Goal: Task Accomplishment & Management: Manage account settings

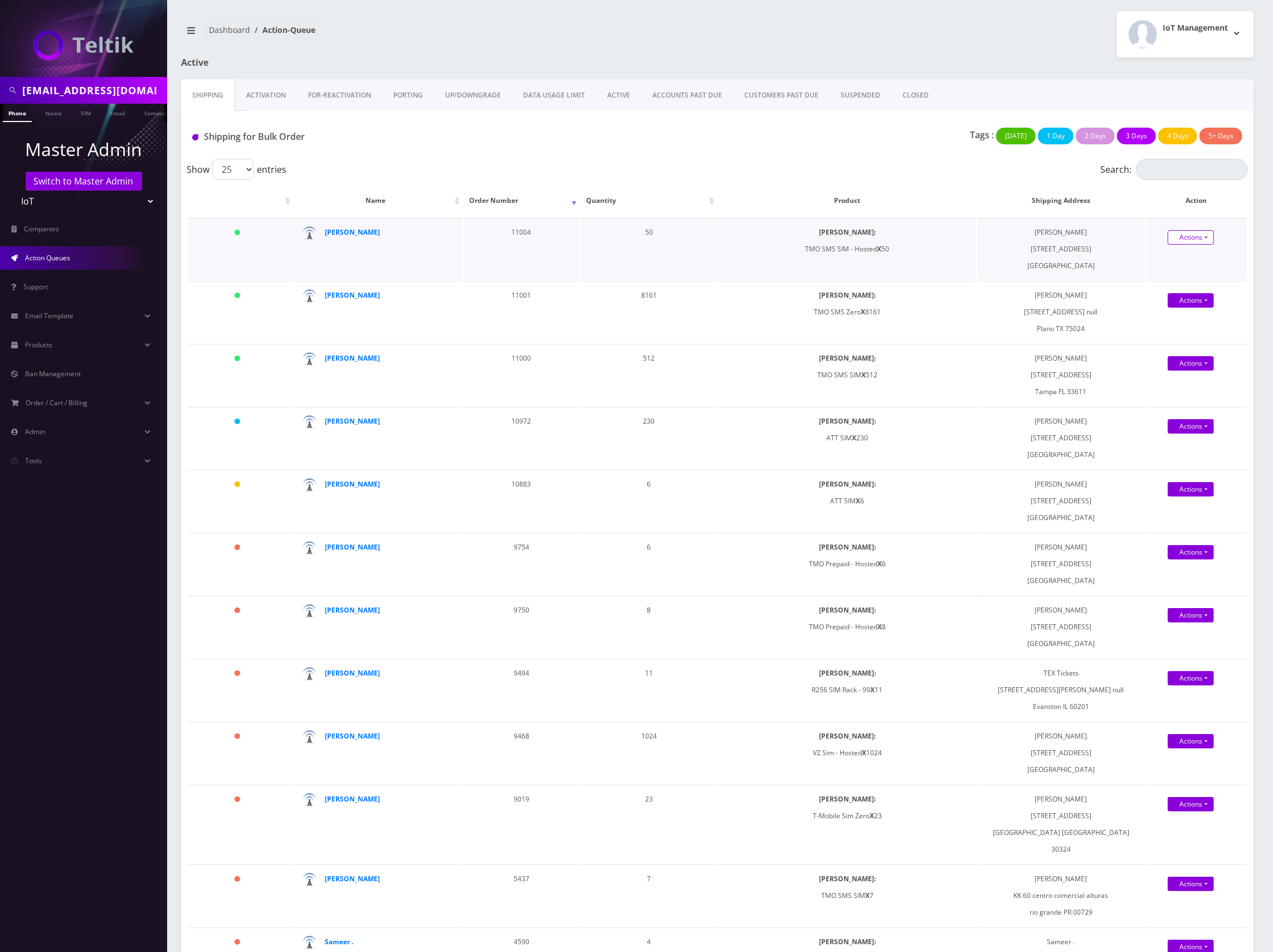
click at [1192, 235] on link "Actions" at bounding box center [1190, 237] width 46 height 14
click at [1202, 261] on link "Shipped" at bounding box center [1205, 258] width 90 height 17
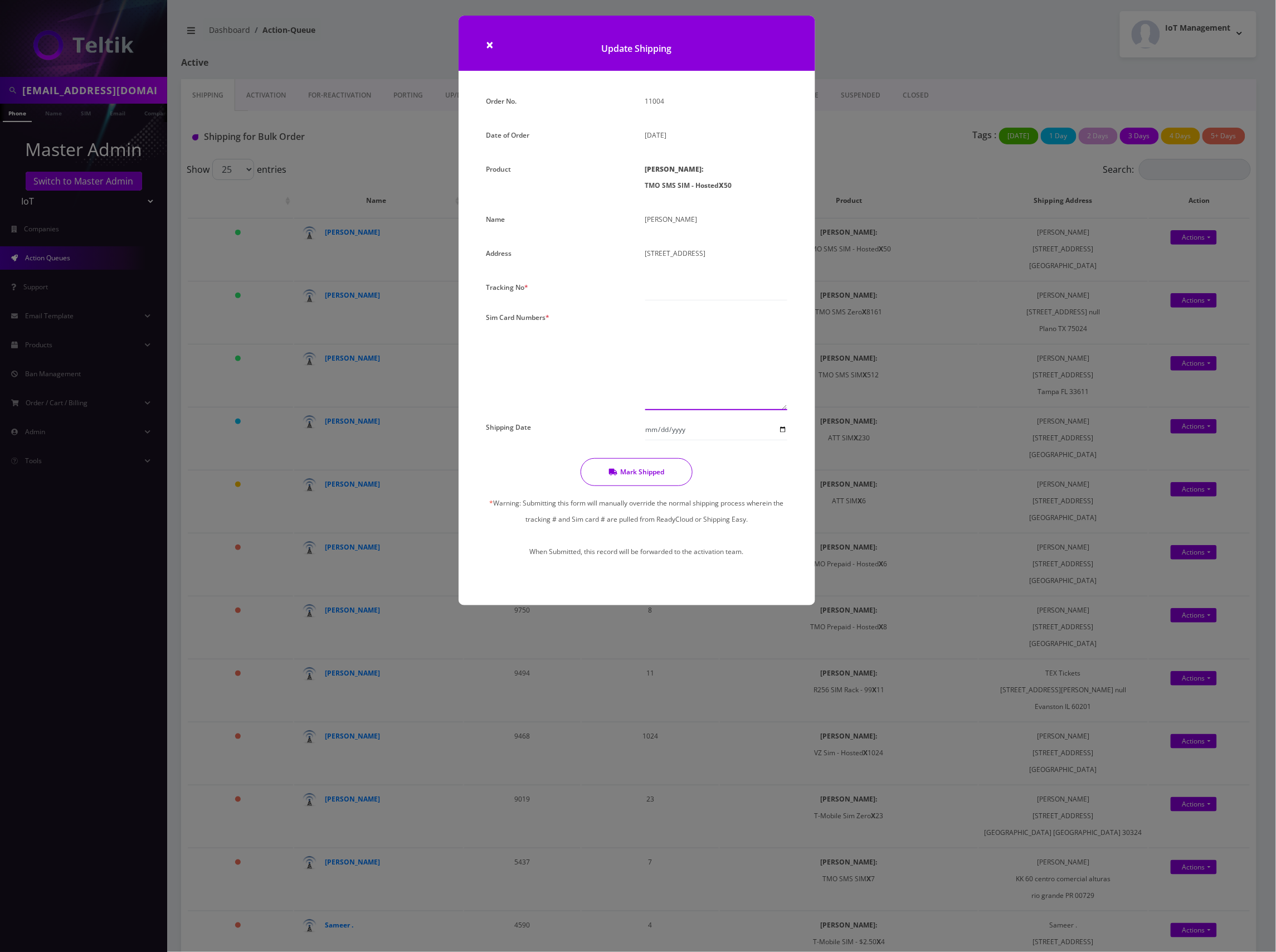
click at [703, 339] on textarea at bounding box center [716, 359] width 142 height 101
paste textarea "8901240497128387940 8901240497128383113 8901240497128384954 8901240497128397089…"
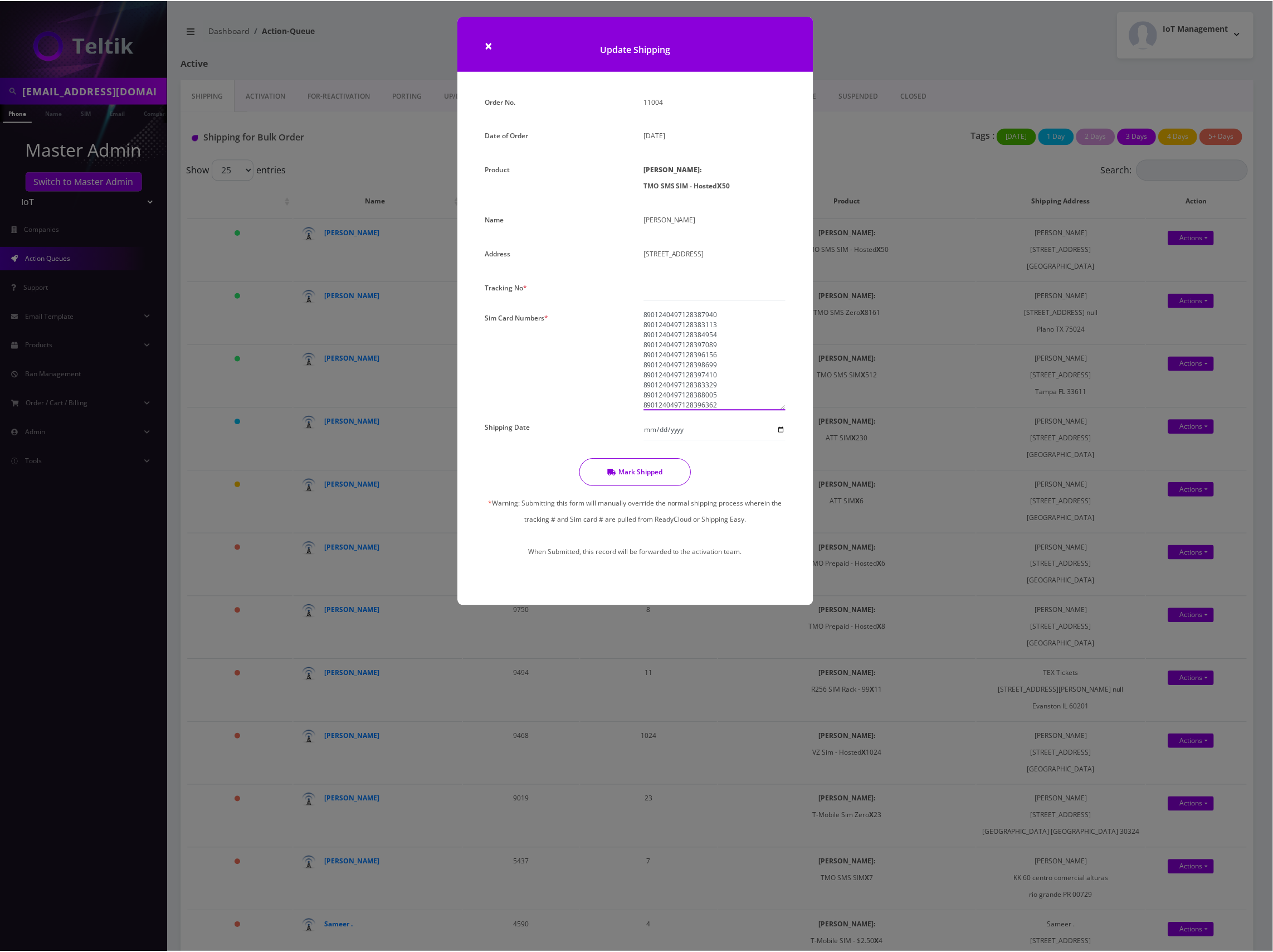
scroll to position [401, 0]
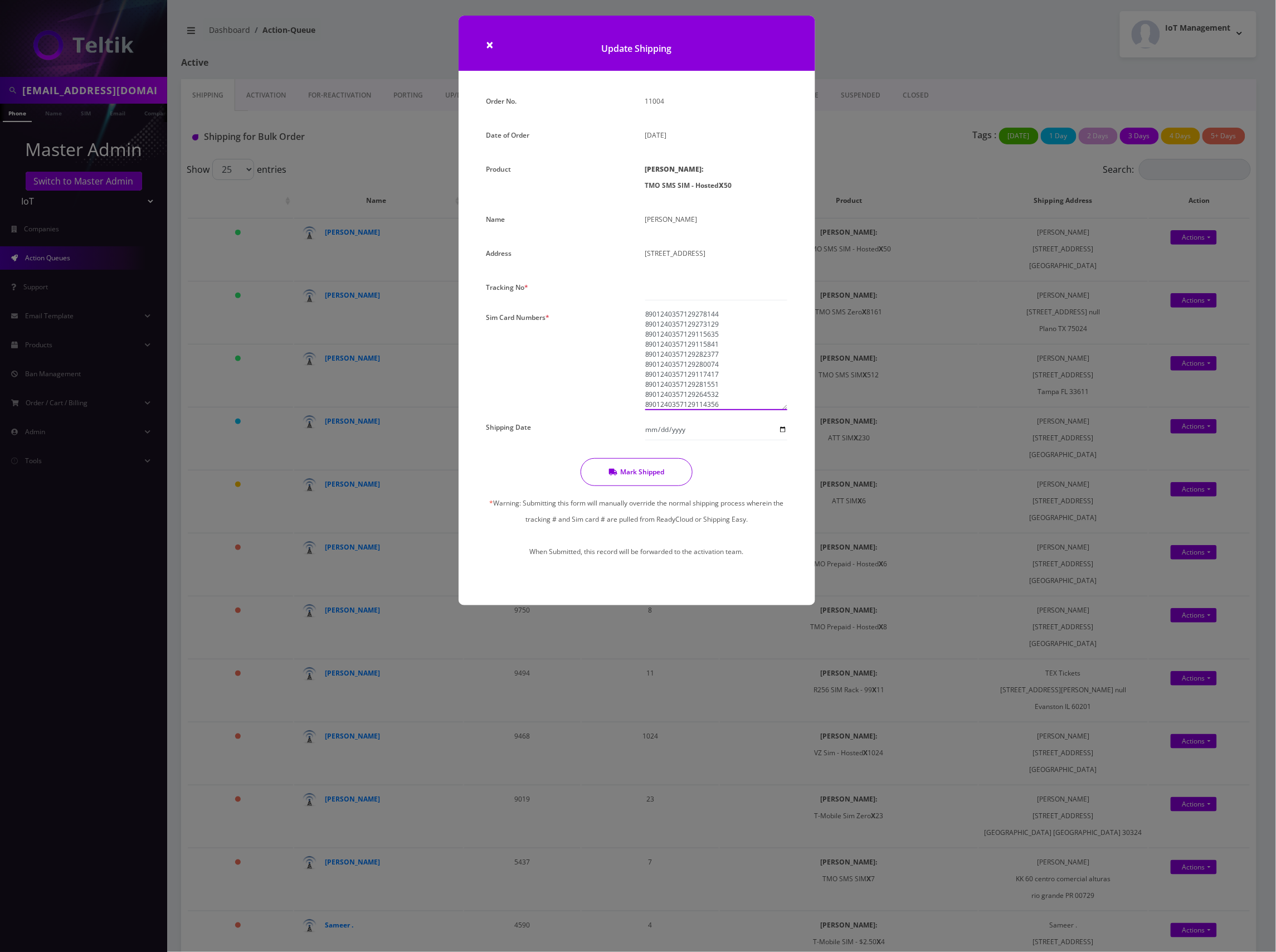
type textarea "8901240497128387940 8901240497128383113 8901240497128384954 8901240497128397089…"
drag, startPoint x: 704, startPoint y: 290, endPoint x: 749, endPoint y: 286, distance: 45.2
click at [704, 290] on input "text" at bounding box center [716, 289] width 142 height 21
type input "000"
click at [783, 430] on input "2025-08-10" at bounding box center [716, 434] width 142 height 21
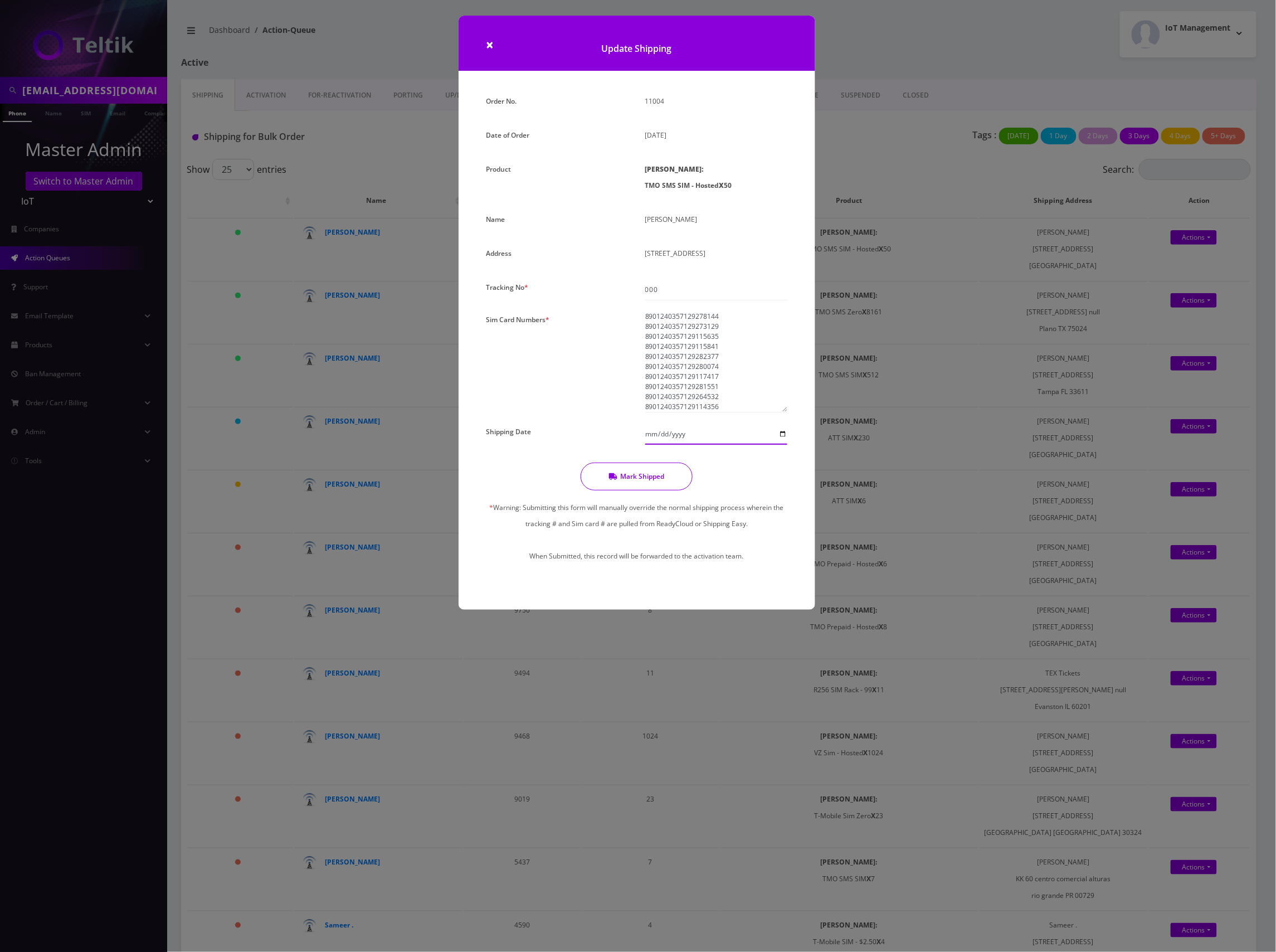
type input "2025-08-13"
click at [784, 433] on input "2025-08-13" at bounding box center [716, 434] width 142 height 21
click at [644, 476] on button "Mark Shipped" at bounding box center [637, 477] width 112 height 28
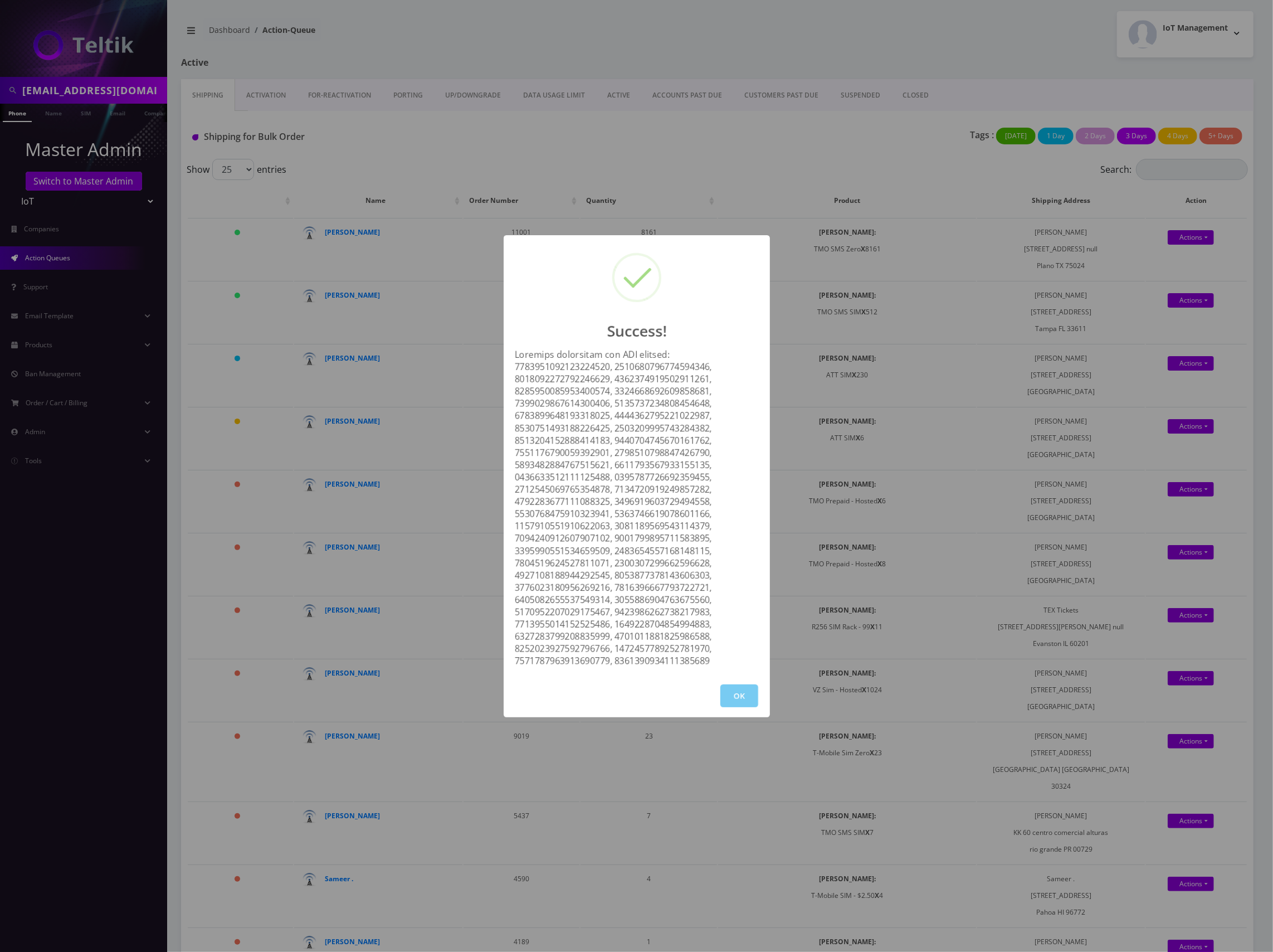
drag, startPoint x: 739, startPoint y: 706, endPoint x: 754, endPoint y: 693, distance: 19.8
click at [740, 705] on button "OK" at bounding box center [739, 696] width 38 height 23
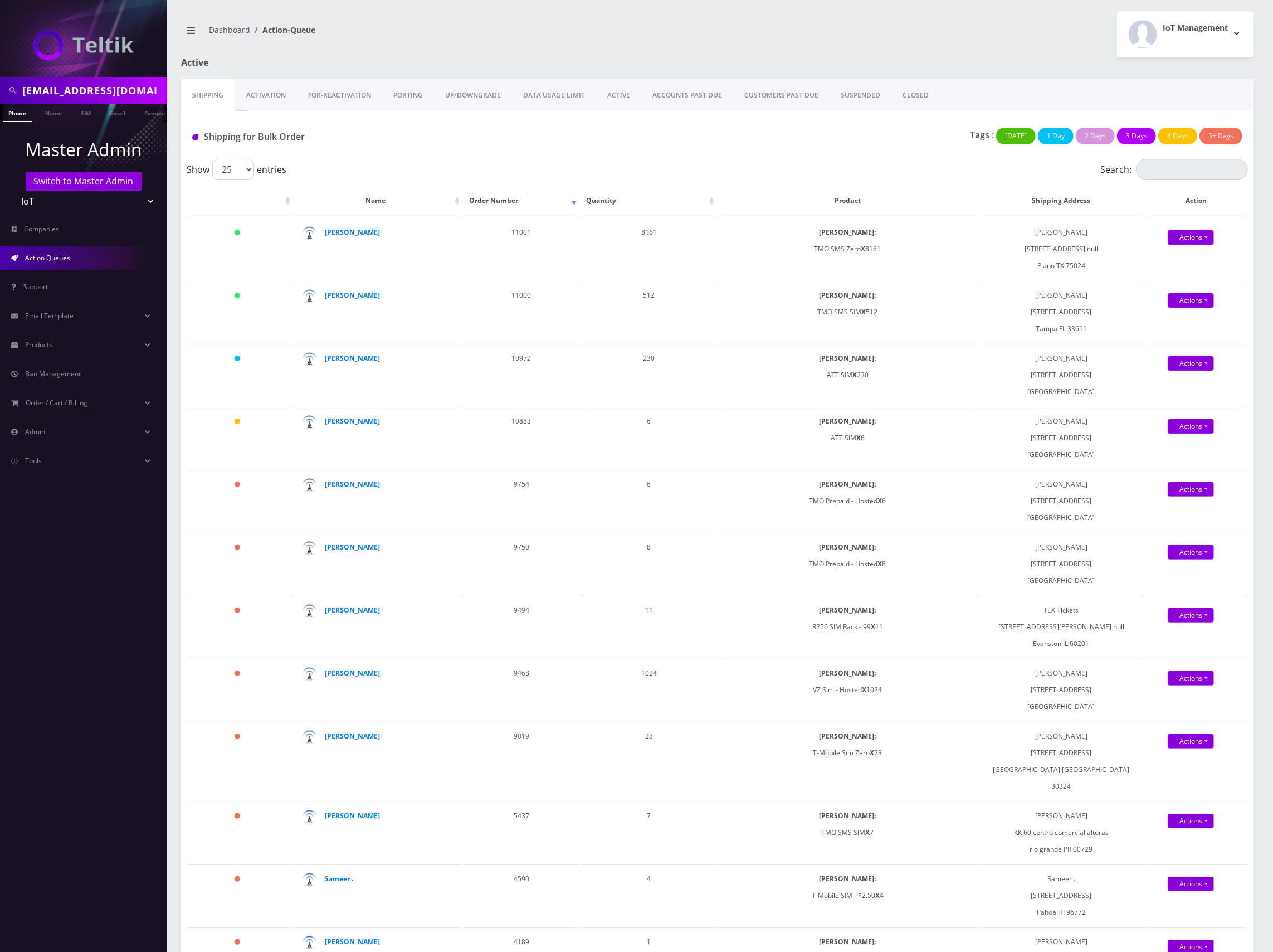
click at [819, 139] on div "Tags : Today 1 Day 2 Days 3 Days 4 Days 5+ Days" at bounding box center [895, 139] width 712 height 23
click at [868, 163] on div "Show 25 50 100 250 500 1000 entries" at bounding box center [585, 169] width 796 height 21
click at [92, 87] on input "jp@jpmaenterprise.com" at bounding box center [93, 90] width 142 height 21
paste input "89010303300113577200"
type input "89010303300113577200"
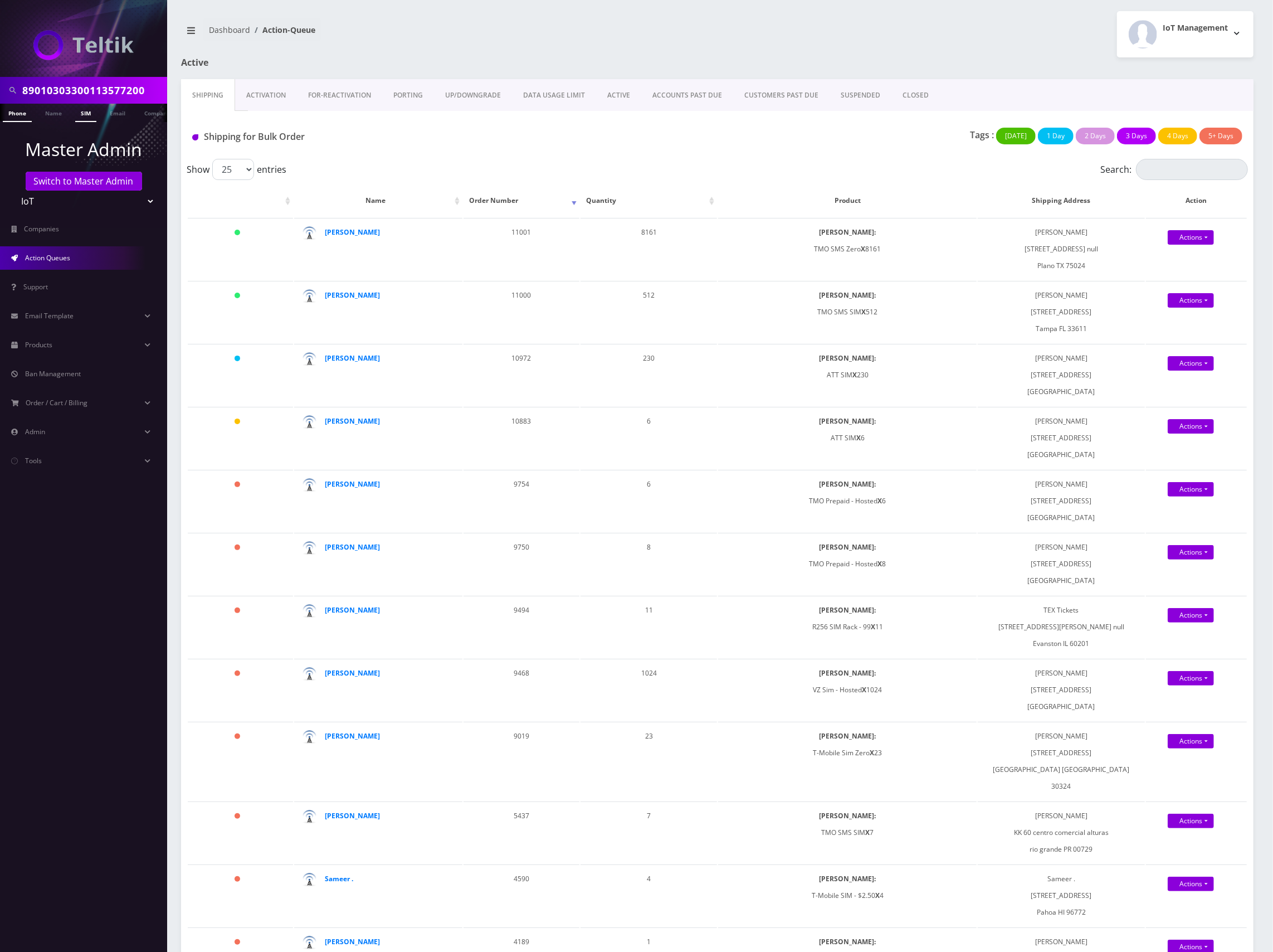
click at [80, 112] on link "SIM" at bounding box center [86, 113] width 21 height 19
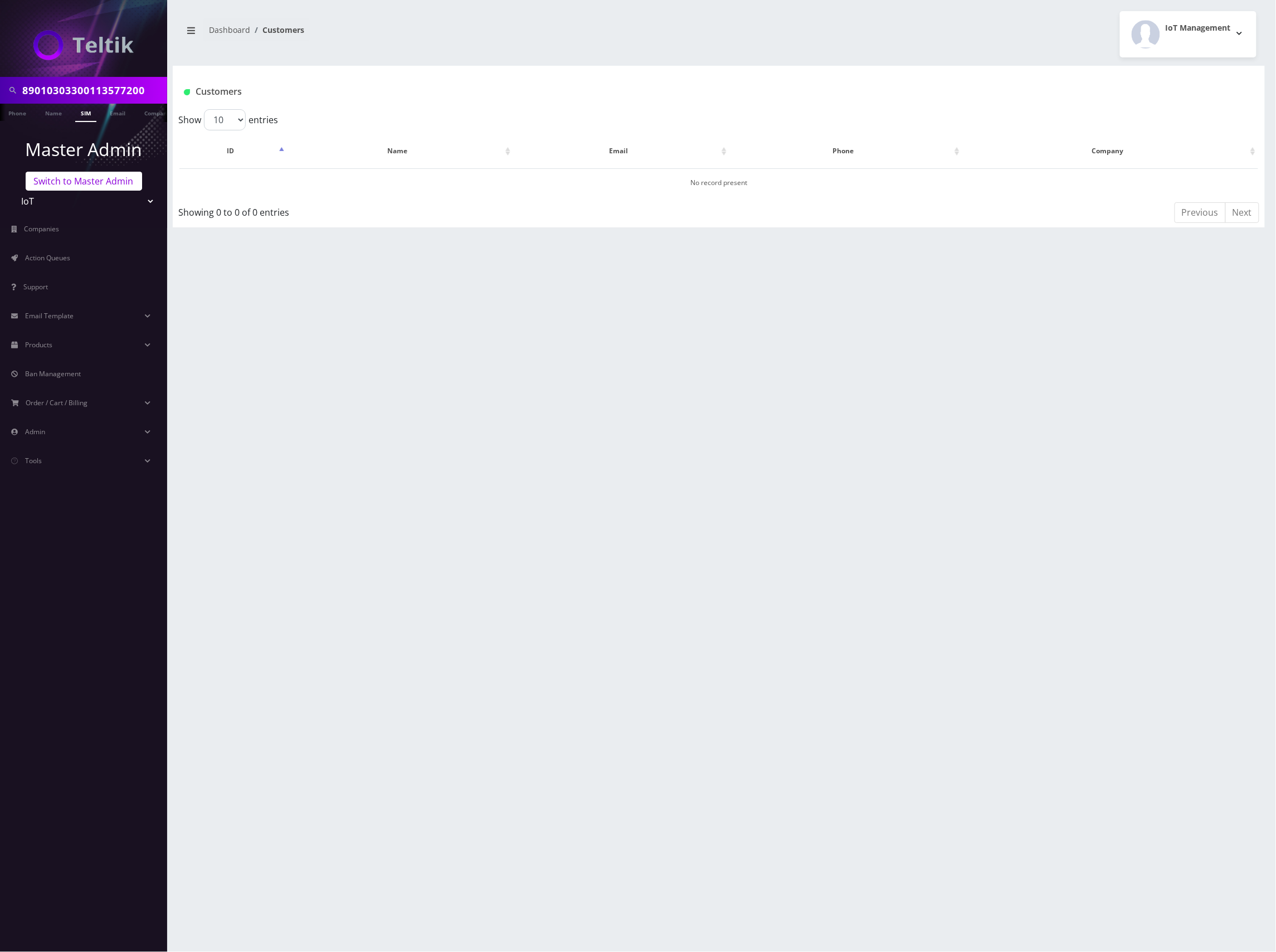
click at [83, 183] on link "Switch to Master Admin" at bounding box center [84, 181] width 116 height 19
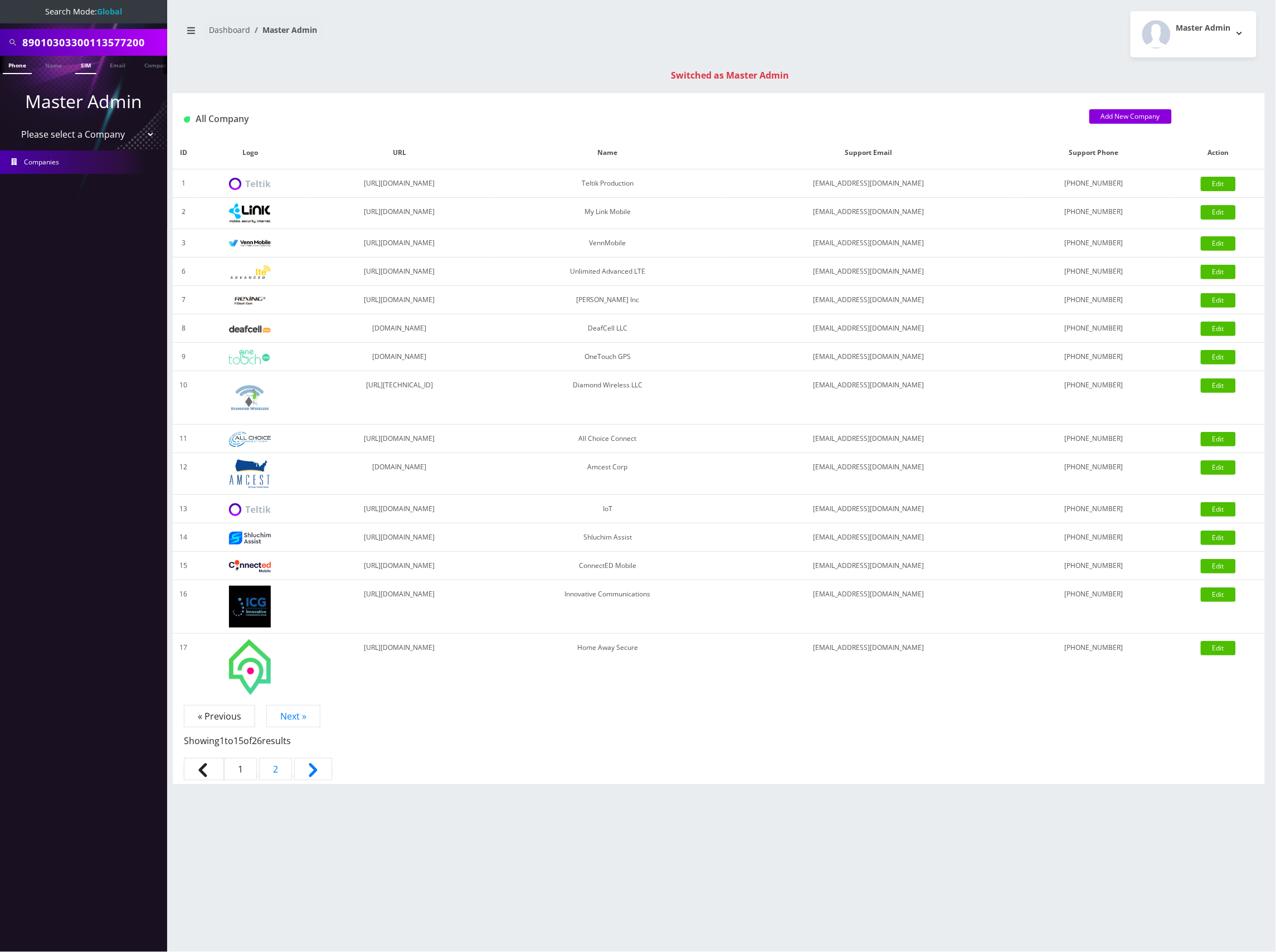
click at [89, 68] on link "SIM" at bounding box center [86, 64] width 21 height 19
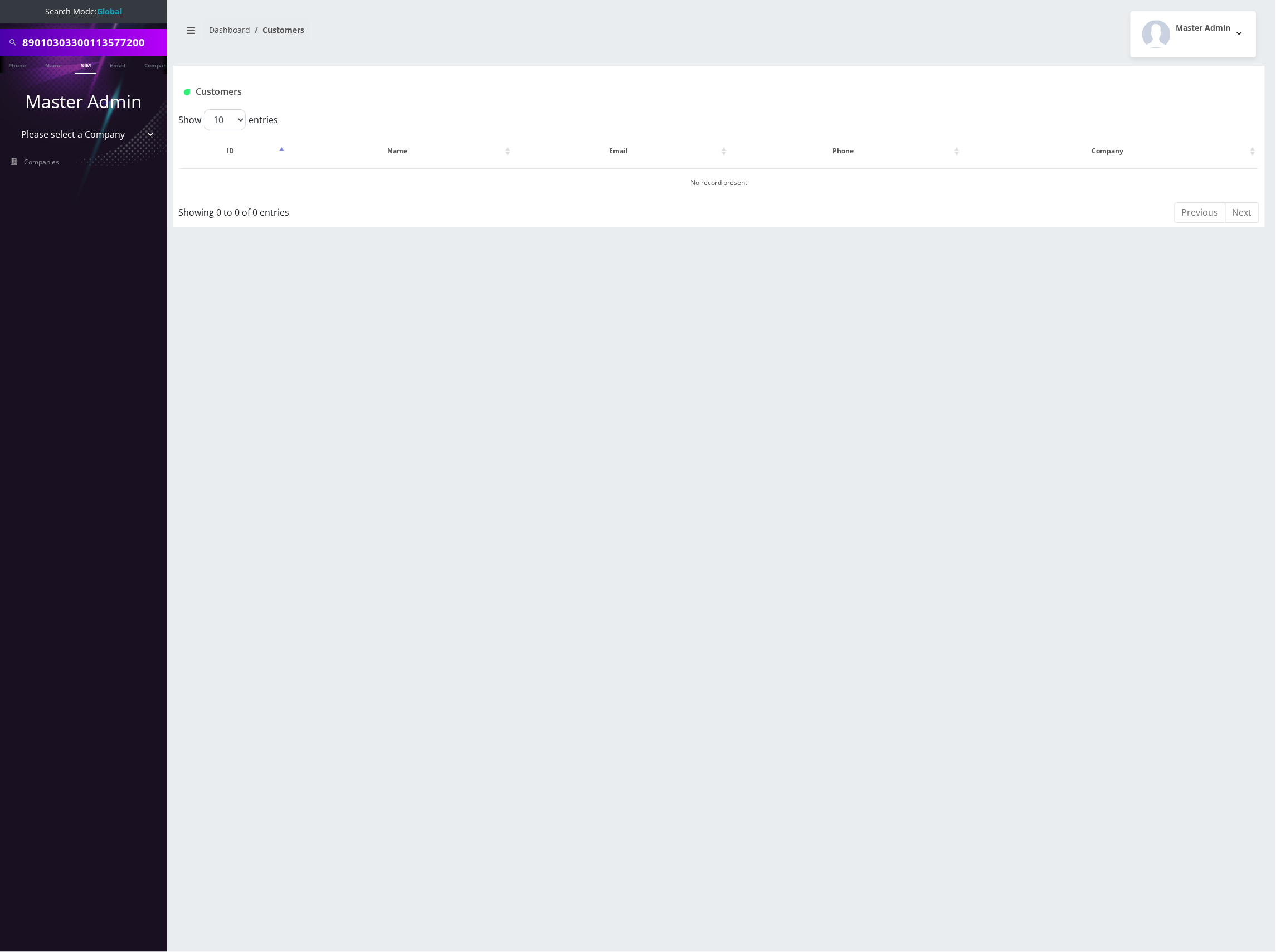
click at [114, 38] on input "89010303300113577200" at bounding box center [93, 42] width 142 height 21
click at [114, 37] on input "89010303300113577200" at bounding box center [93, 42] width 142 height 21
paste input "4300109612"
type input "89010304300109612200"
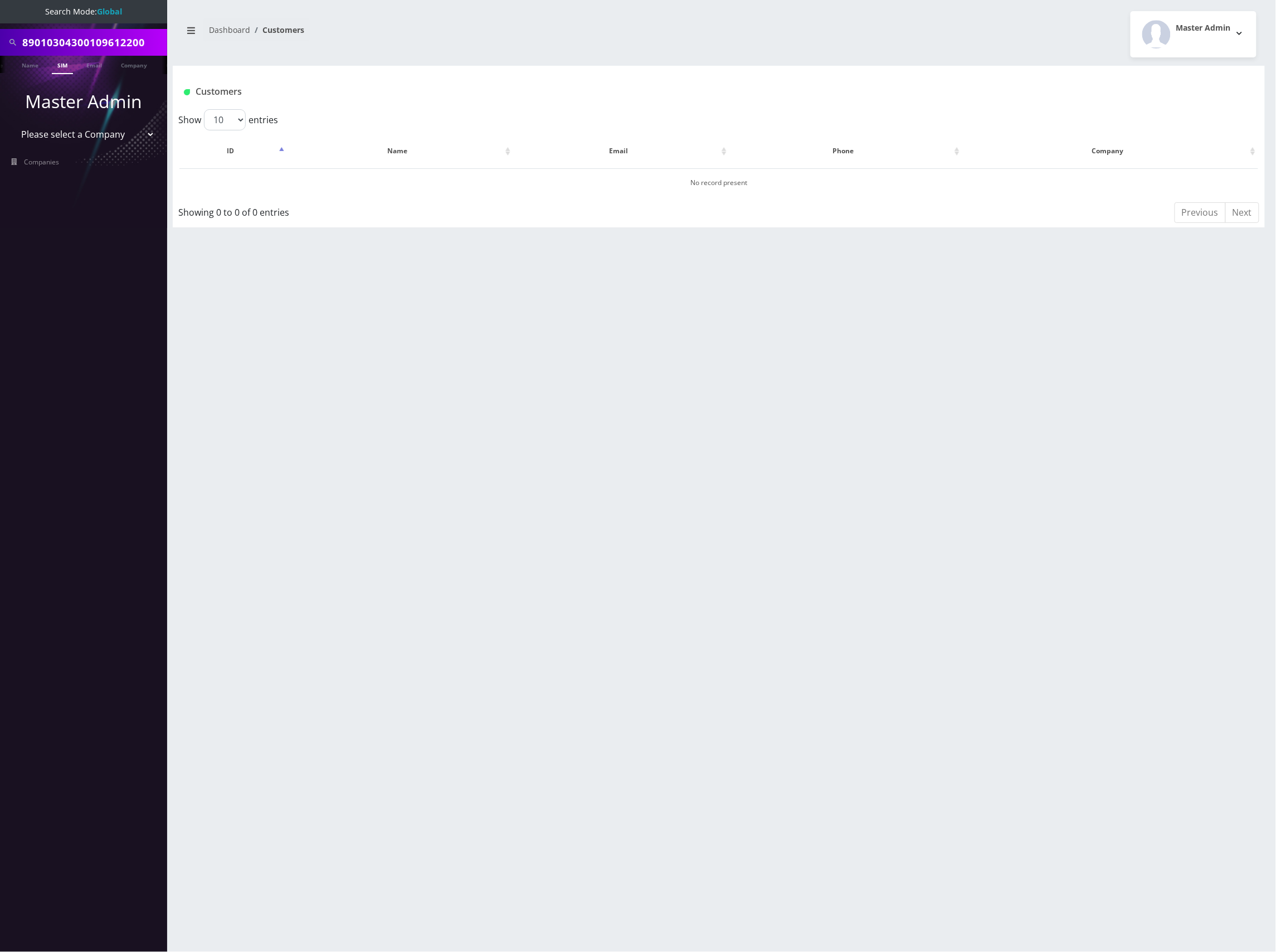
click at [64, 64] on link "SIM" at bounding box center [62, 64] width 21 height 19
click at [122, 40] on input "89010304300109612200" at bounding box center [93, 42] width 142 height 21
paste input "2379749"
type input "89010304300123797490"
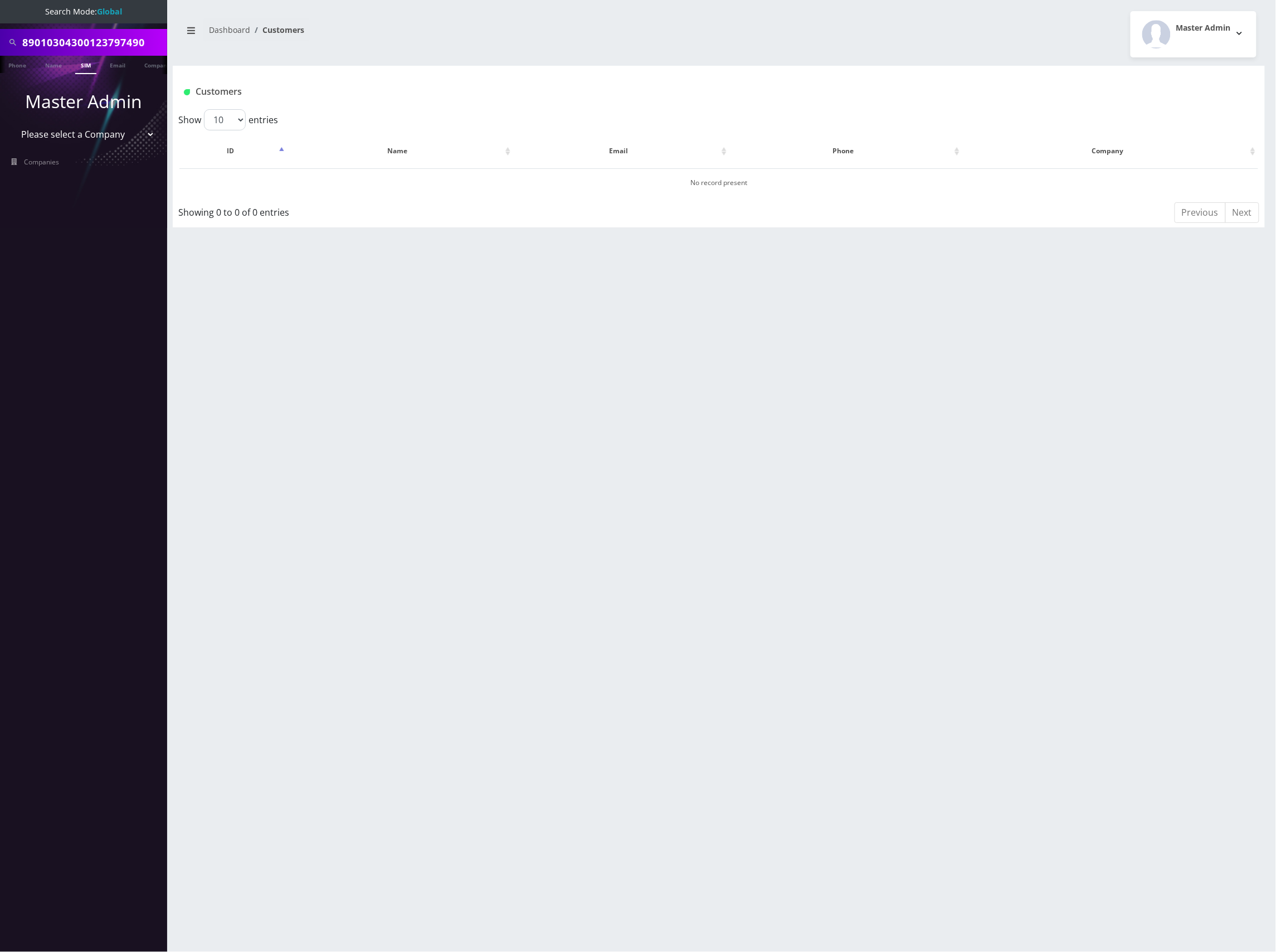
click at [85, 64] on link "SIM" at bounding box center [86, 64] width 21 height 19
click at [97, 137] on select "Please select a Company Teltik Production My Link Mobile VennMobile Unlimited A…" at bounding box center [84, 134] width 142 height 21
select select "13"
click at [13, 124] on select "Please select a Company Teltik Production My Link Mobile VennMobile Unlimited A…" at bounding box center [84, 134] width 142 height 21
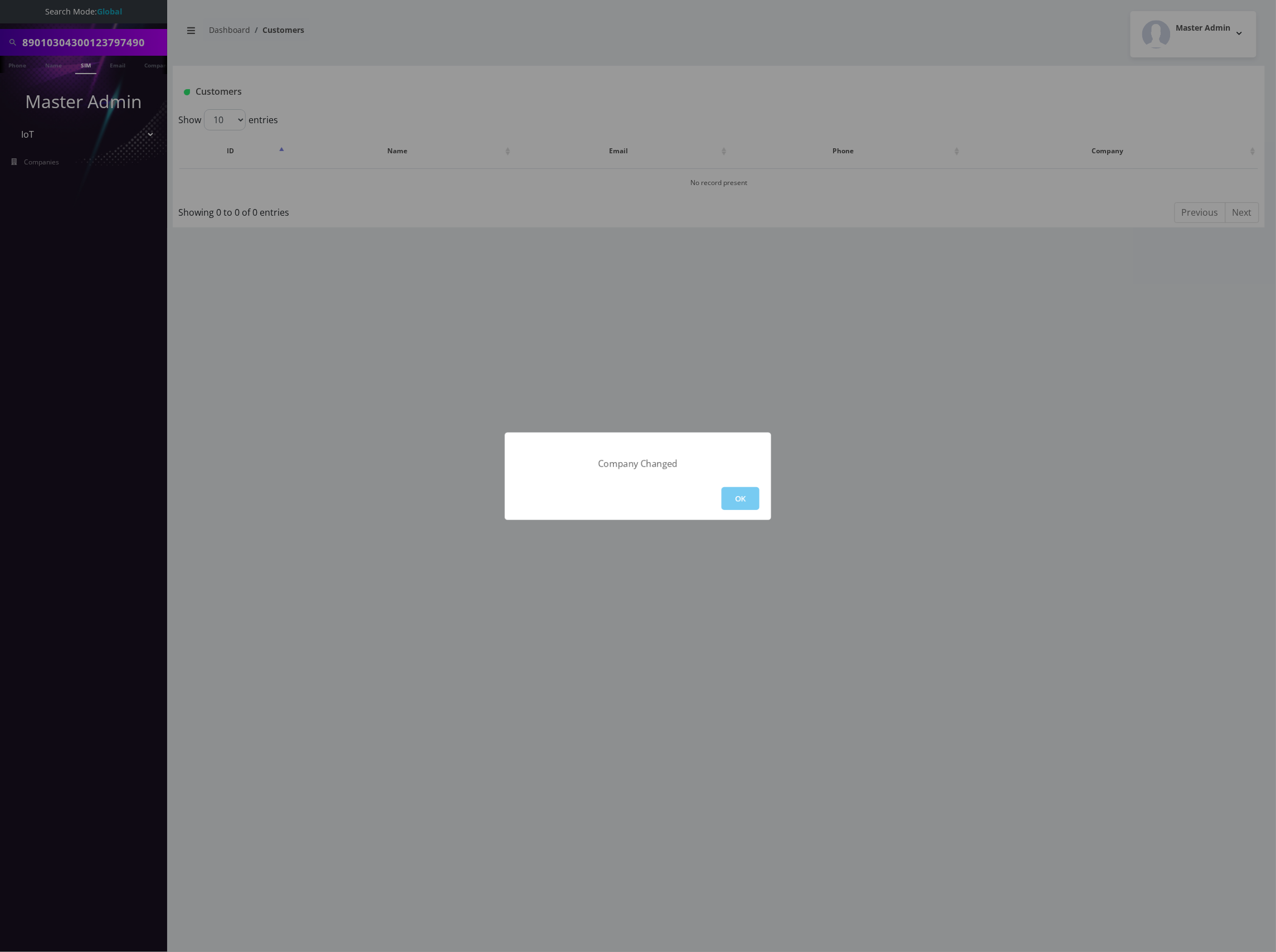
click at [737, 505] on button "OK" at bounding box center [740, 498] width 38 height 23
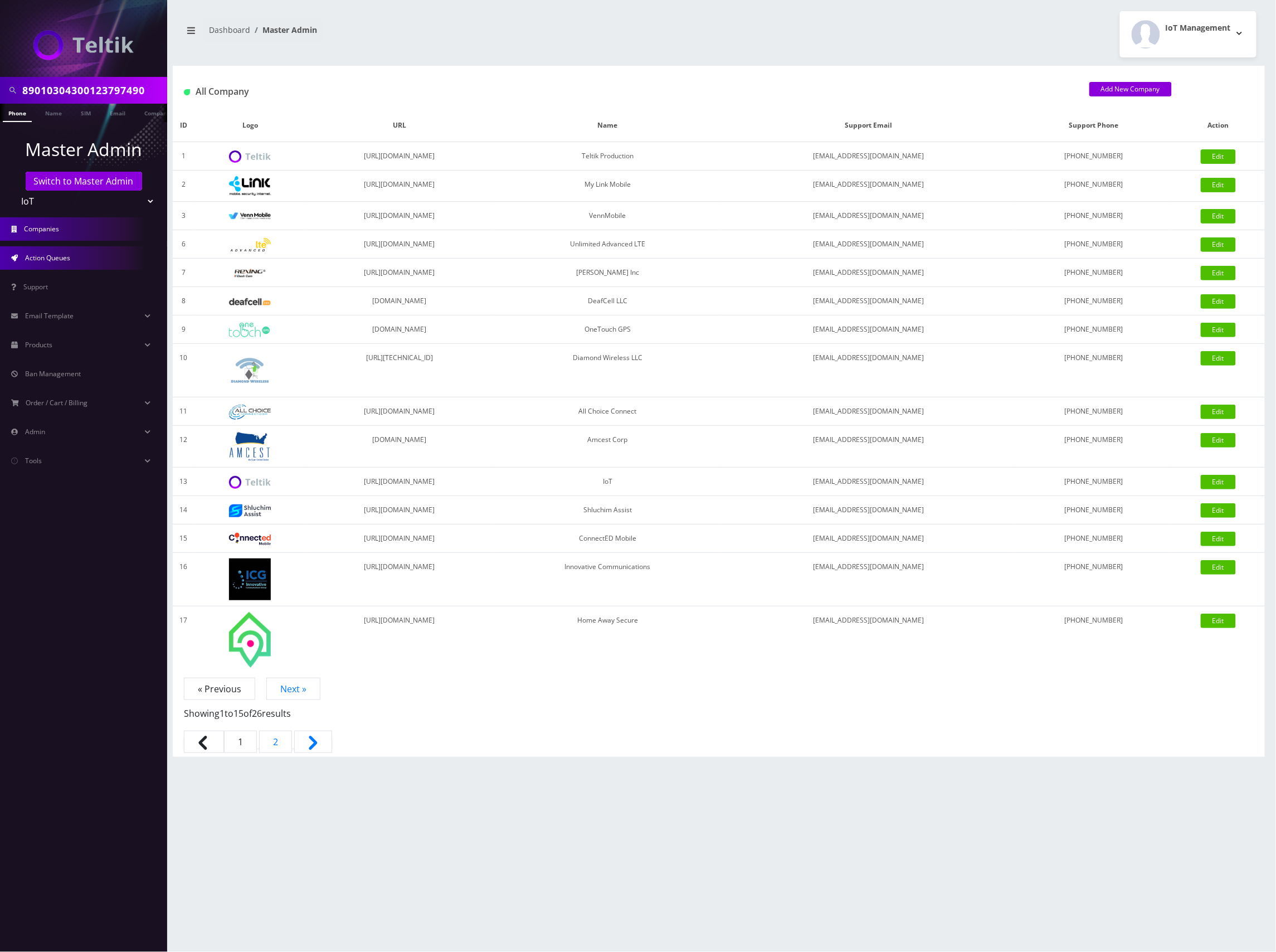
click at [72, 255] on link "Action Queues" at bounding box center [83, 258] width 167 height 23
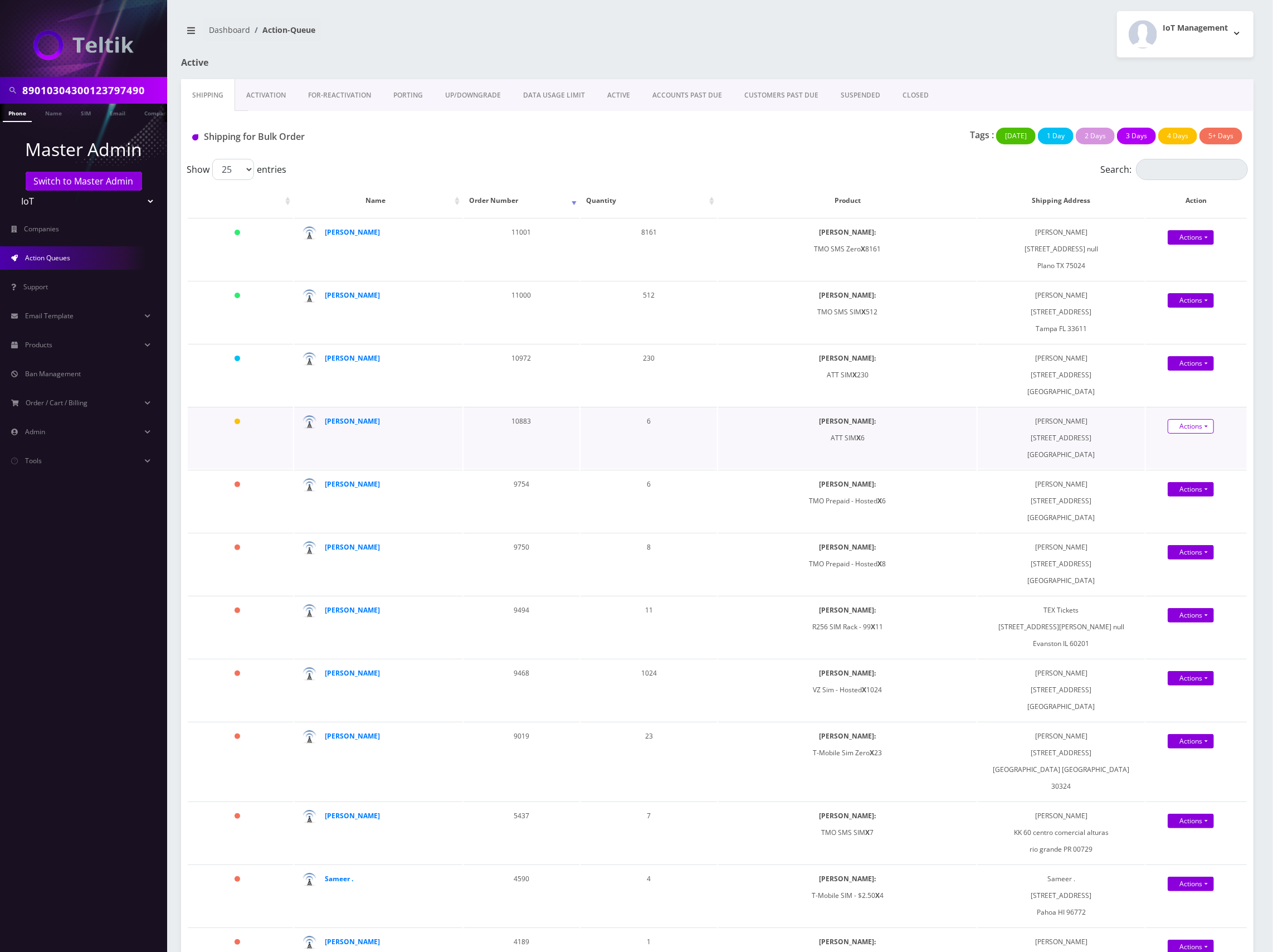
click at [1192, 307] on link "Actions" at bounding box center [1190, 300] width 46 height 14
click at [1191, 448] on link "Shipped" at bounding box center [1205, 447] width 90 height 17
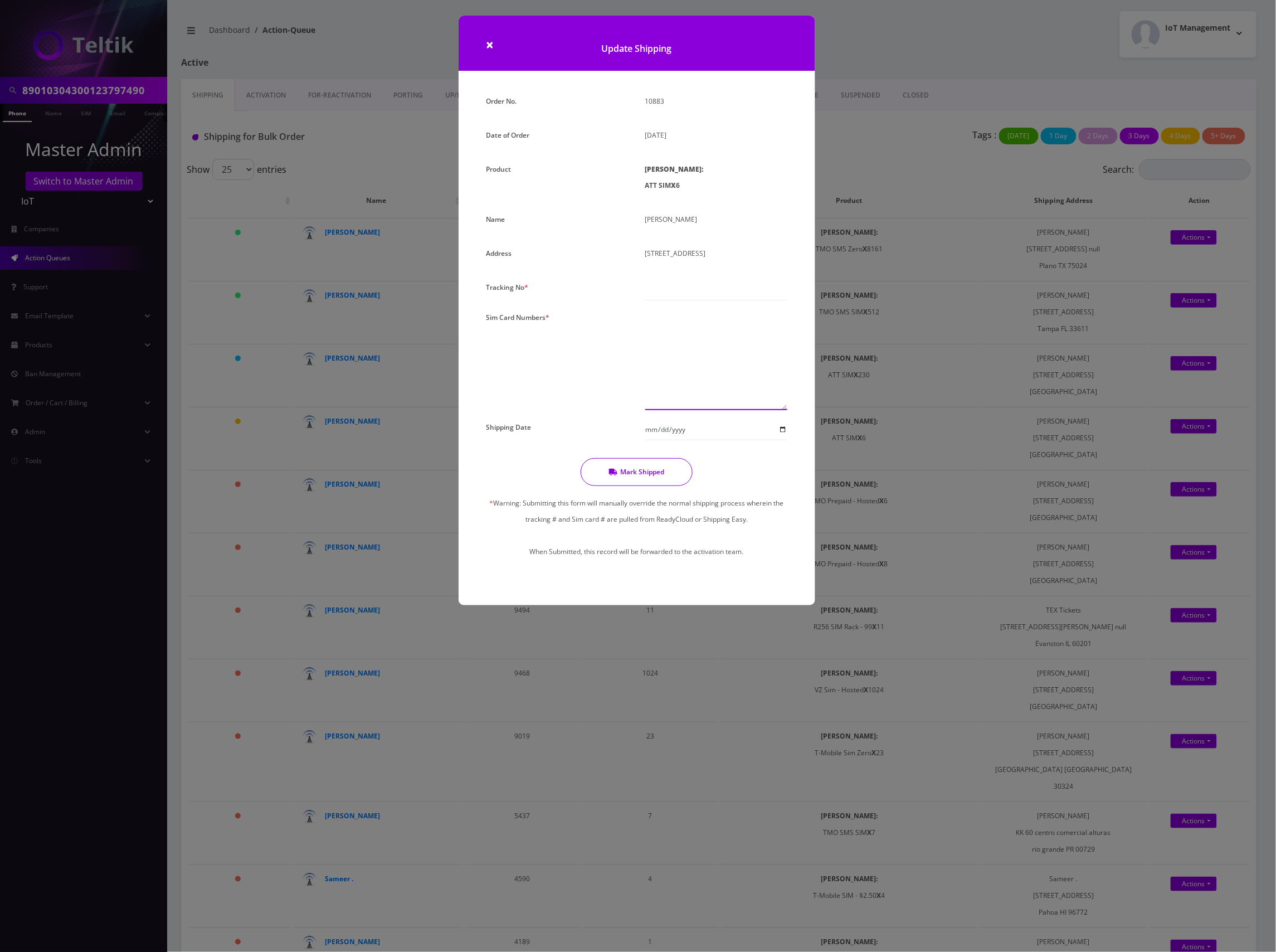
click at [702, 355] on textarea at bounding box center [716, 359] width 142 height 101
paste textarea "89010303300113577200 89010303300113583877 89010303300113798350 8901030330011380…"
type textarea "89010303300113577200 89010303300113583877 89010303300113798350 8901030330011380…"
click at [782, 440] on input "Shipping Date" at bounding box center [716, 429] width 142 height 21
type input "2025-08-10"
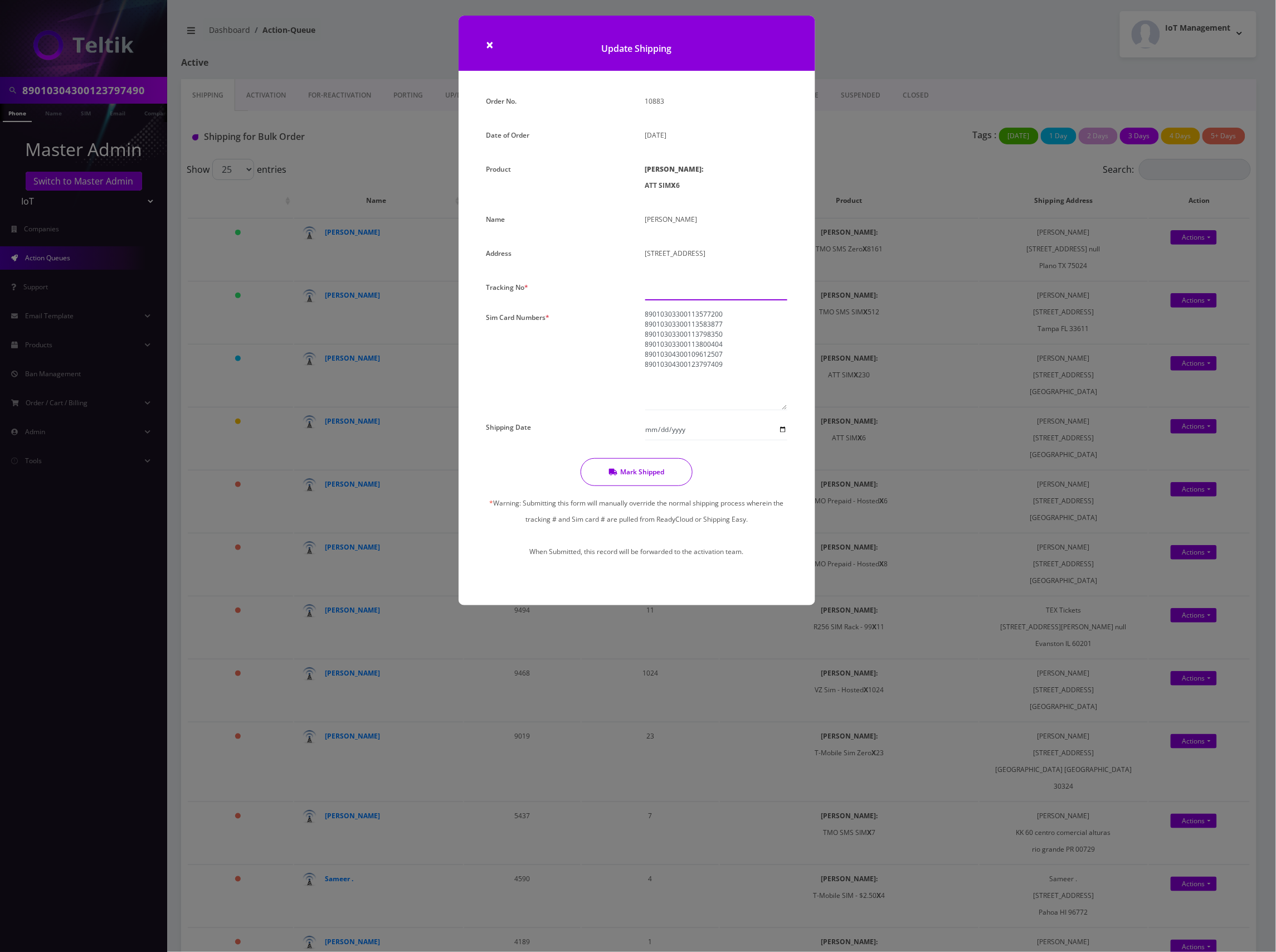
click at [678, 300] on input "text" at bounding box center [716, 289] width 142 height 21
paste input "883452475462"
type input "883452475462"
click at [644, 486] on button "Mark Shipped" at bounding box center [637, 472] width 112 height 28
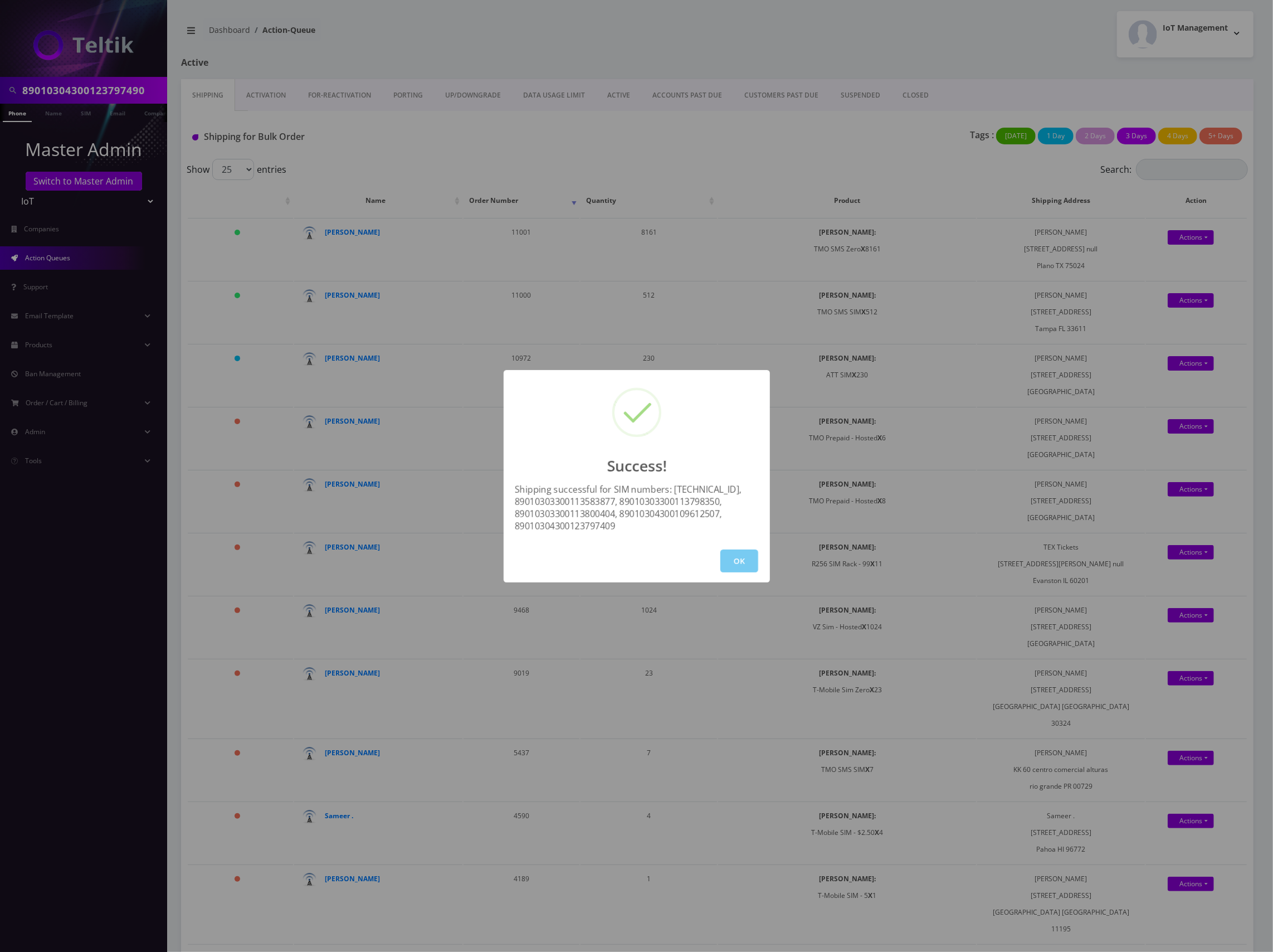
click at [734, 562] on button "OK" at bounding box center [739, 561] width 38 height 23
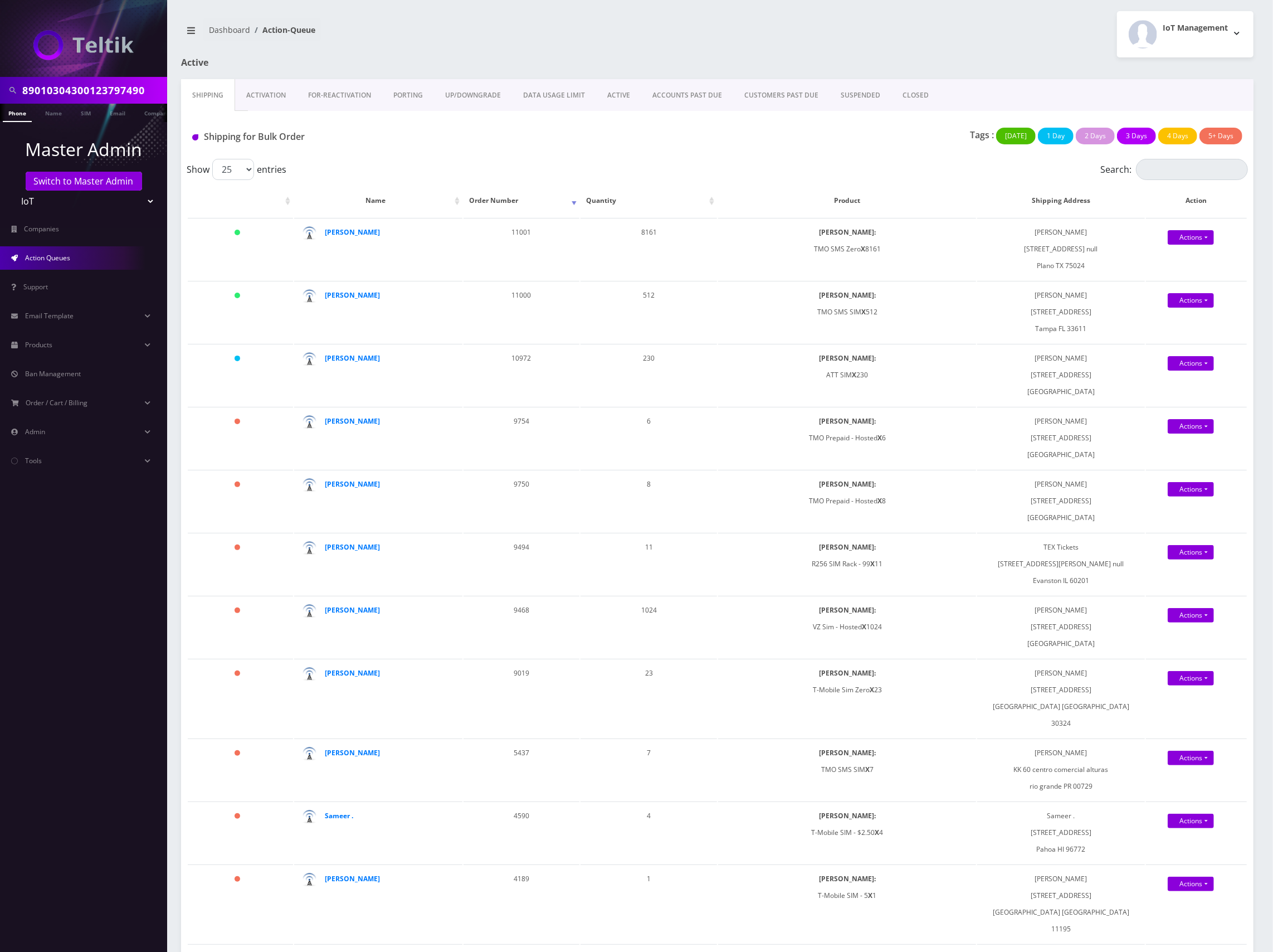
scroll to position [0, 5]
click at [104, 88] on input "89010304300123797490" at bounding box center [93, 90] width 142 height 21
type input "[PERSON_NAME]"
click at [46, 115] on link "Name" at bounding box center [48, 113] width 28 height 19
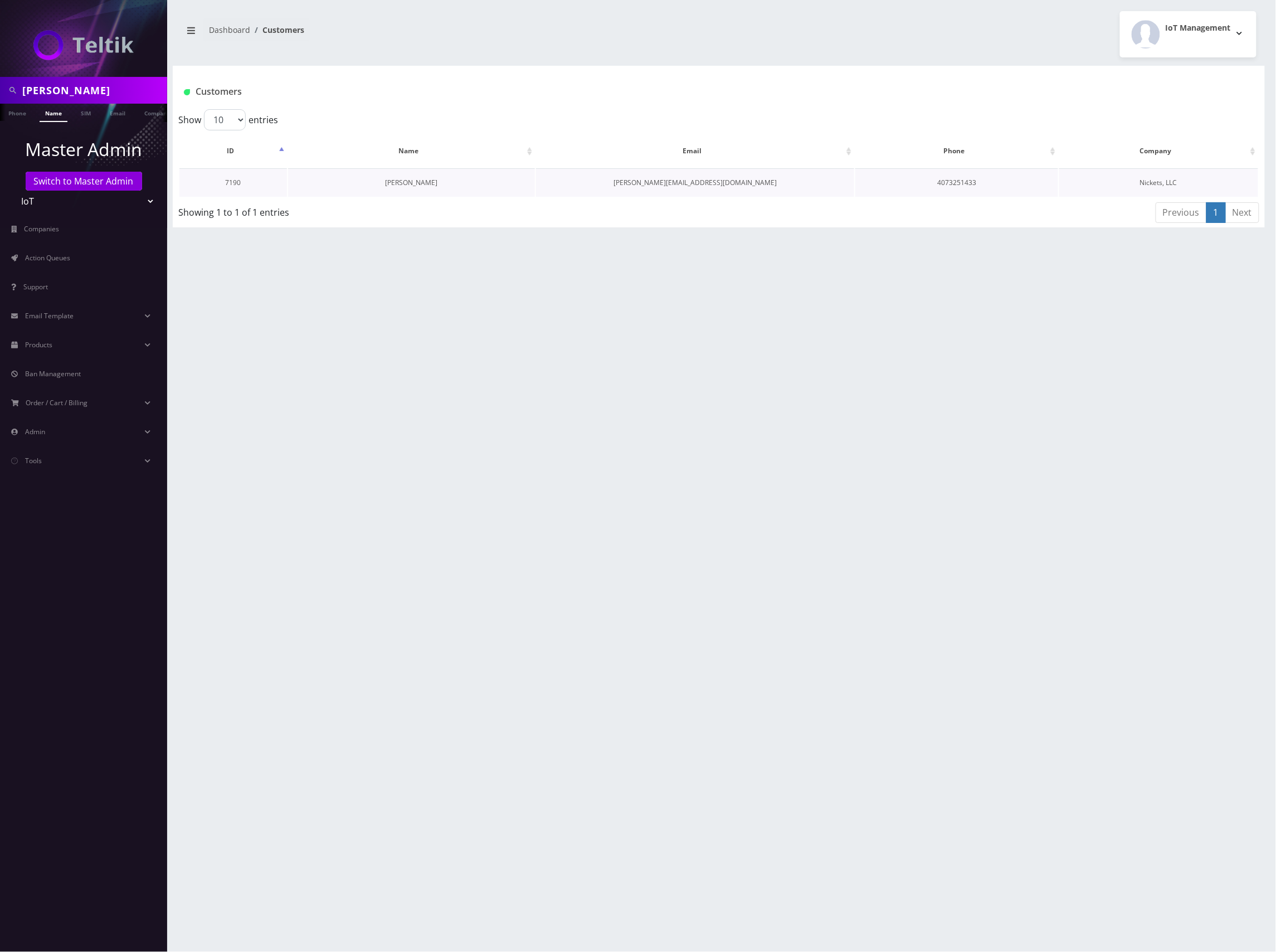
click at [402, 184] on link "[PERSON_NAME]" at bounding box center [411, 183] width 52 height 10
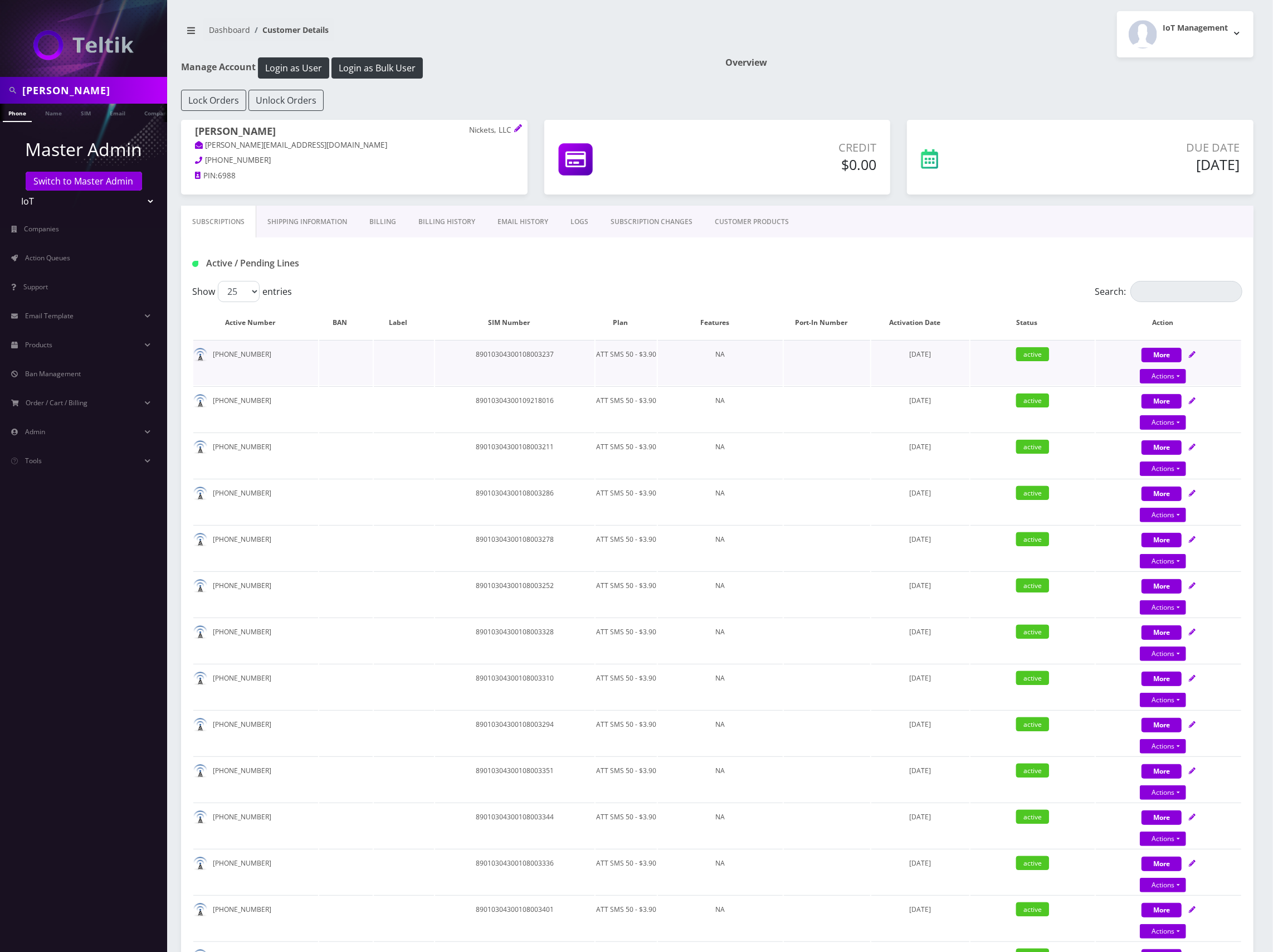
click at [530, 354] on td "89010304300108003237" at bounding box center [515, 362] width 159 height 45
copy td "89010304300108003237"
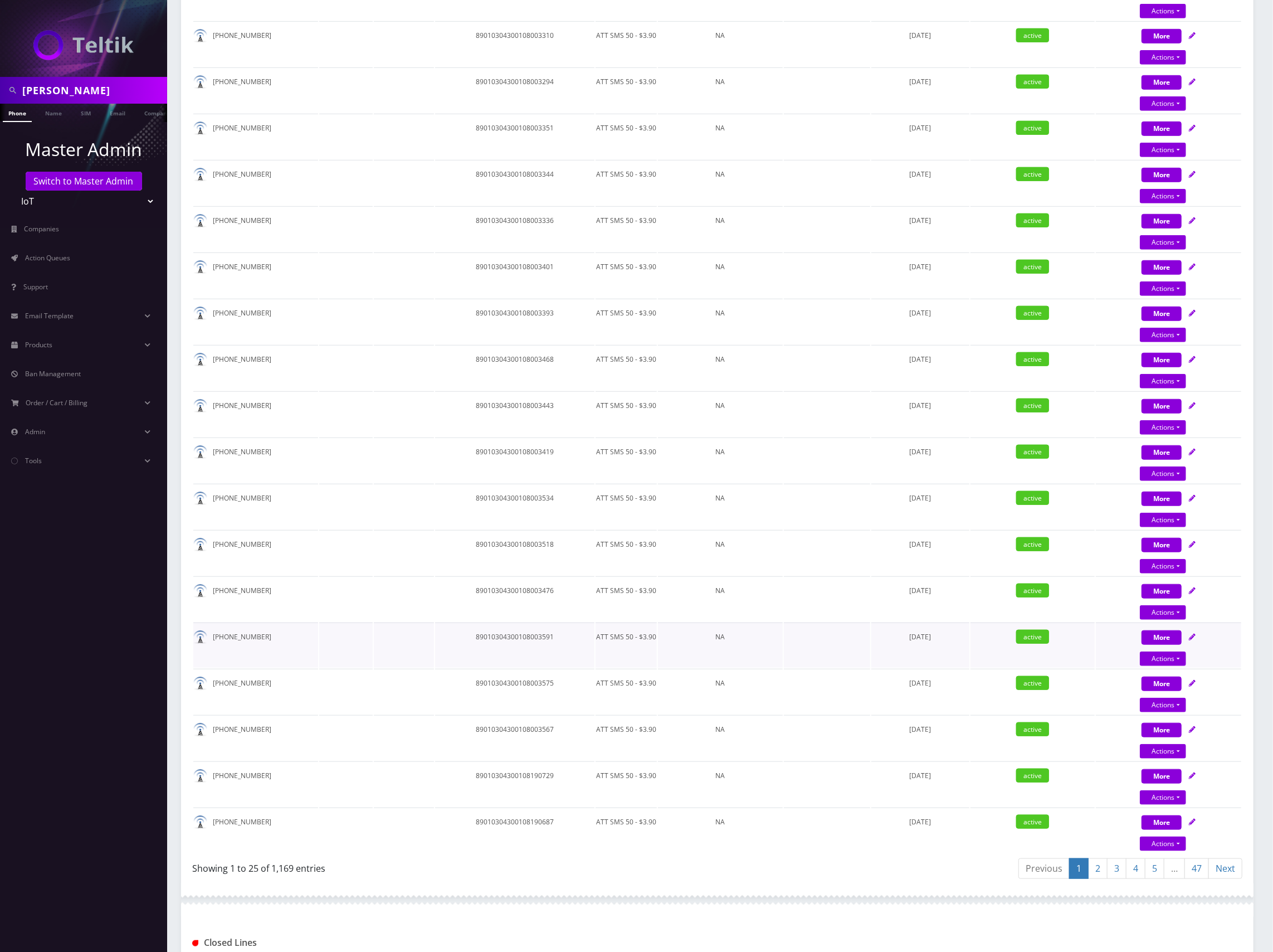
scroll to position [817, 0]
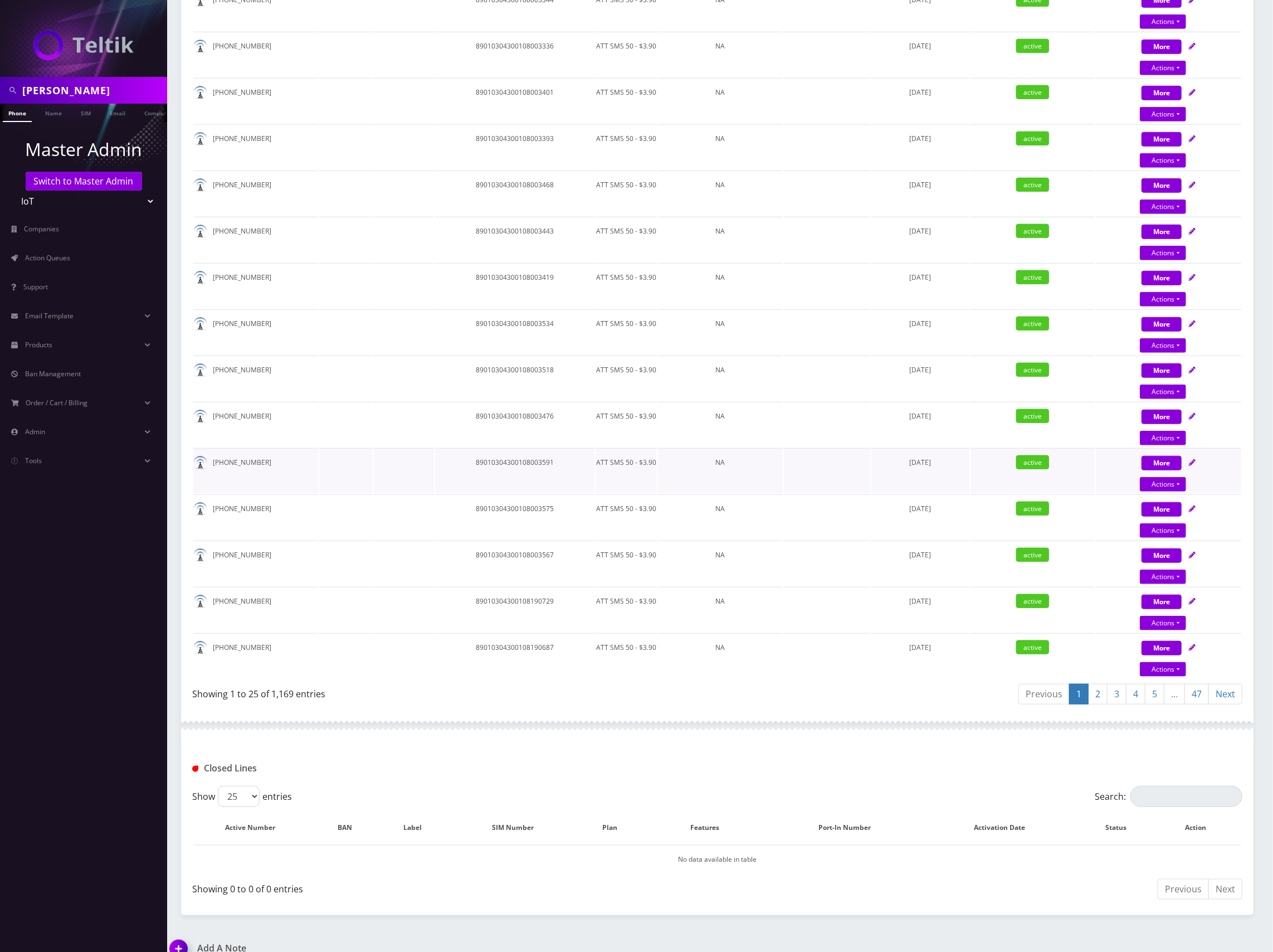
click at [540, 455] on td "89010304300108003591" at bounding box center [515, 471] width 159 height 45
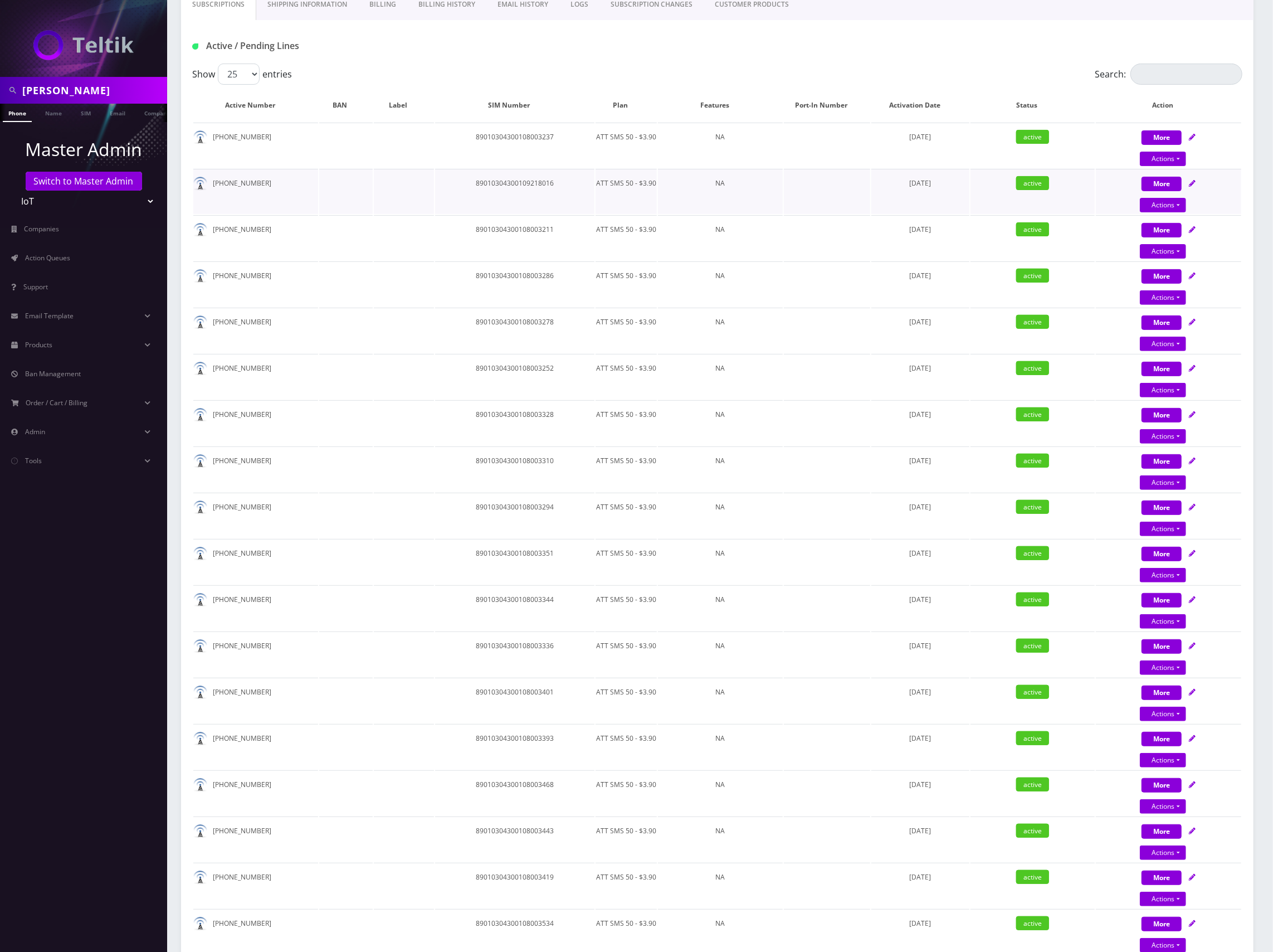
scroll to position [0, 0]
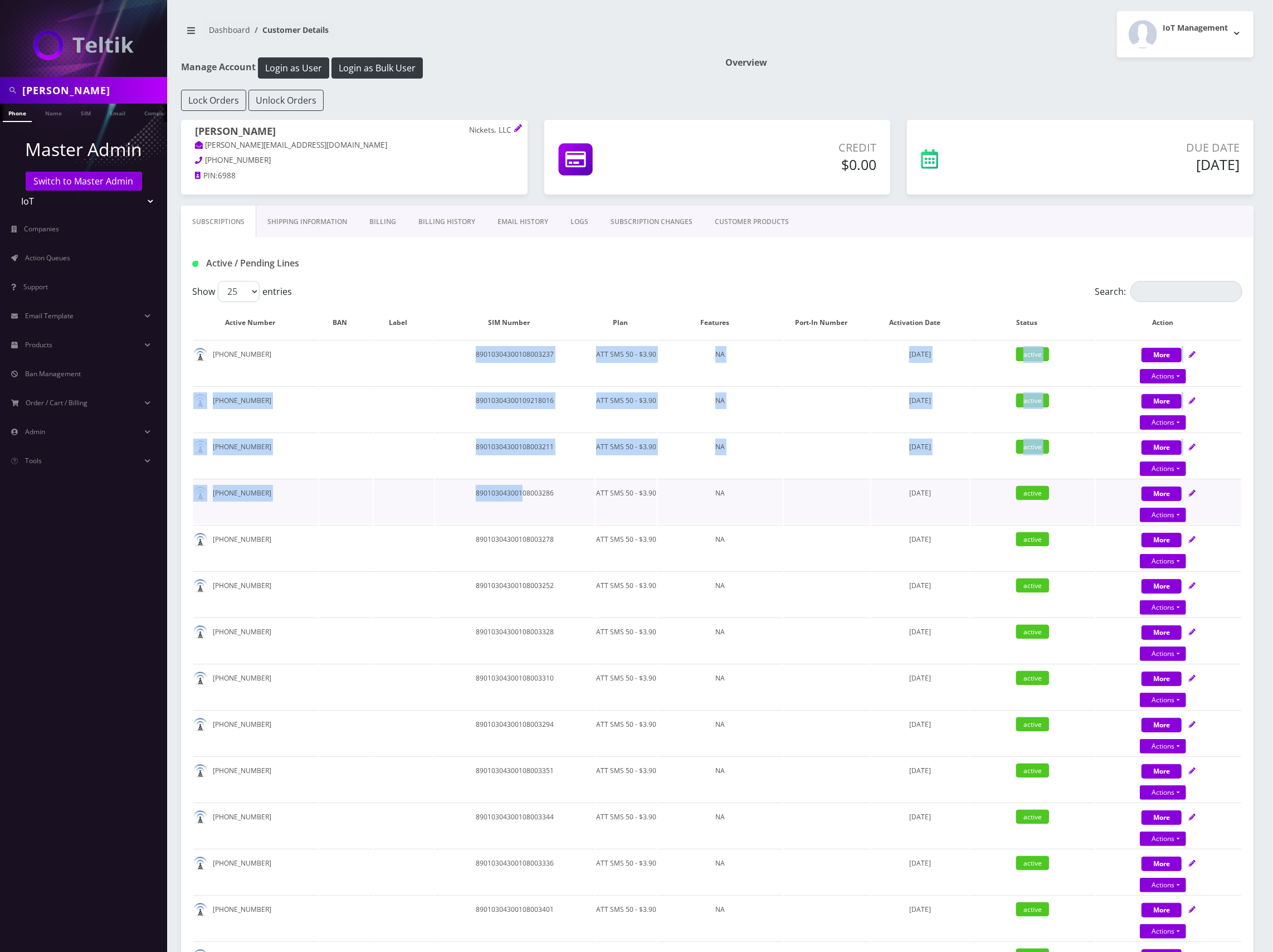
drag, startPoint x: 476, startPoint y: 352, endPoint x: 524, endPoint y: 486, distance: 142.3
click at [522, 493] on tbody "912-820-2606 89010304300108003237 ATT SMS 50 - $3.90 NA July 20, 2025 active Mo…" at bounding box center [718, 917] width 1048 height 1155
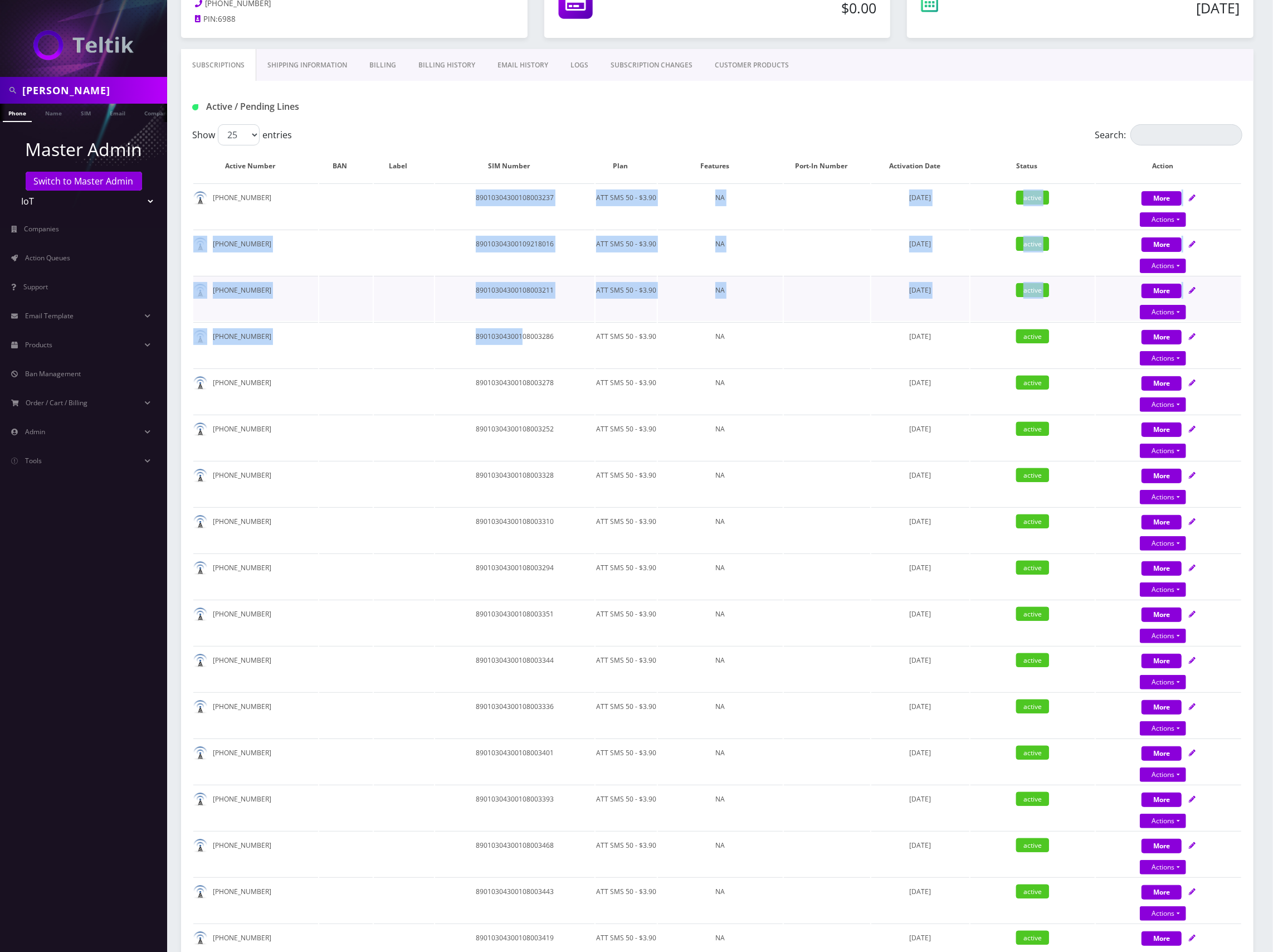
scroll to position [148, 0]
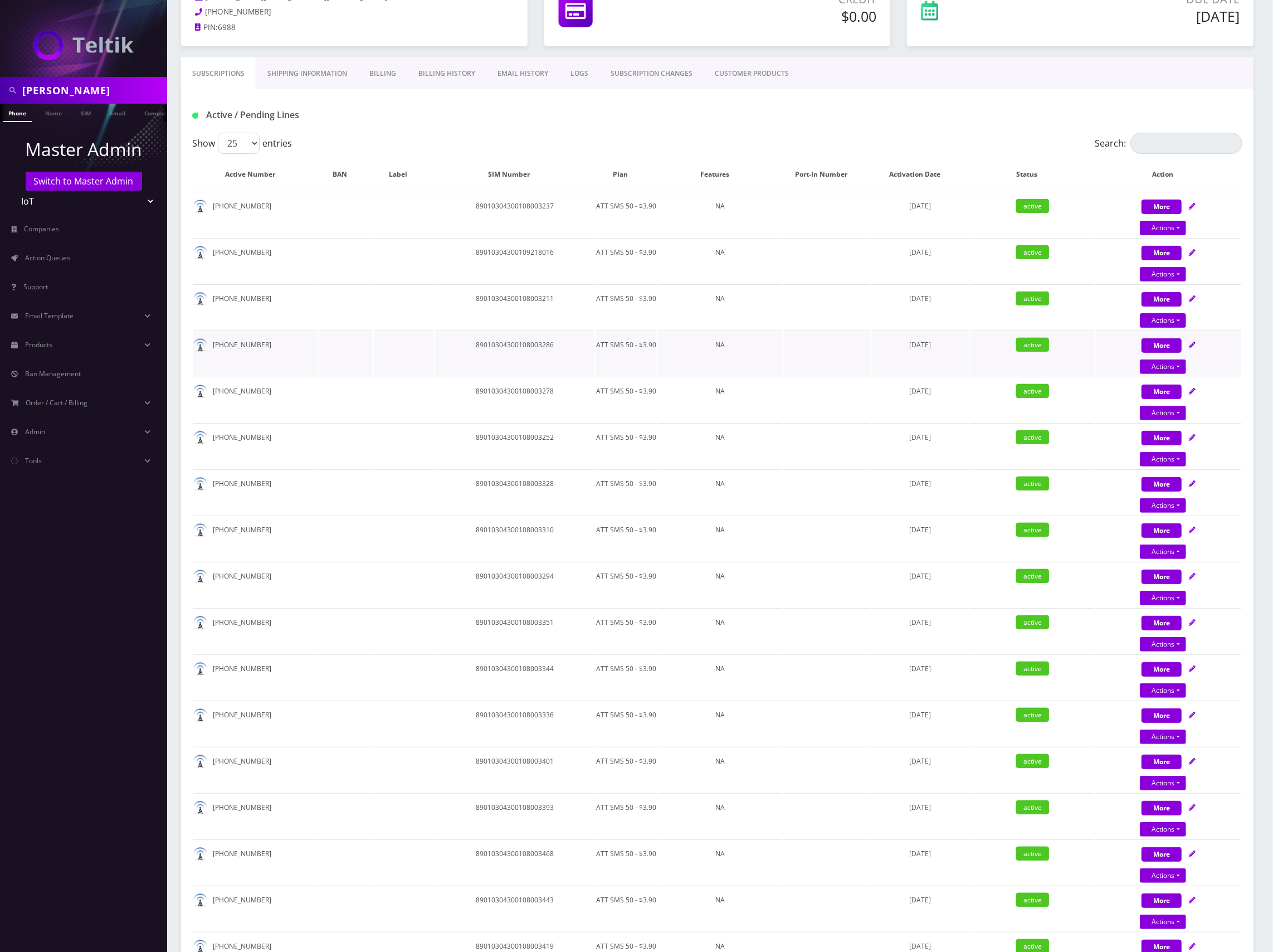
click at [533, 346] on td "89010304300108003286" at bounding box center [515, 352] width 159 height 45
copy td "89010304300108003286"
